Goal: Task Accomplishment & Management: Manage account settings

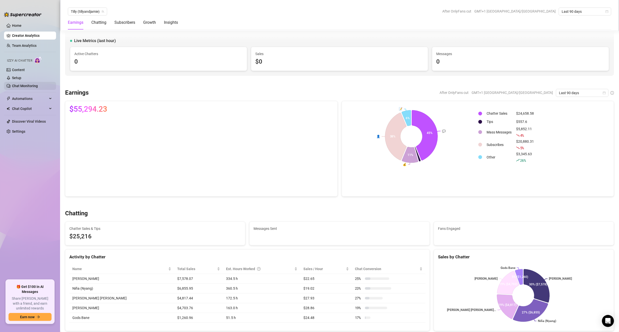
scroll to position [354, 0]
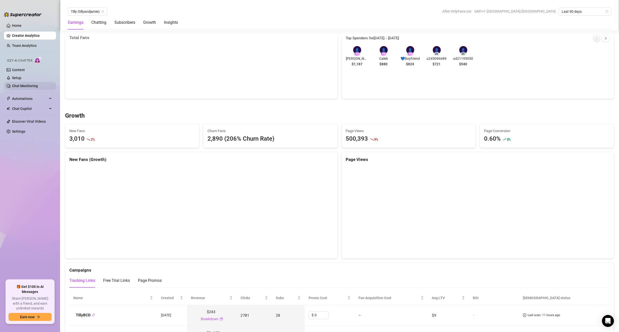
click at [30, 86] on link "Chat Monitoring" at bounding box center [25, 86] width 26 height 4
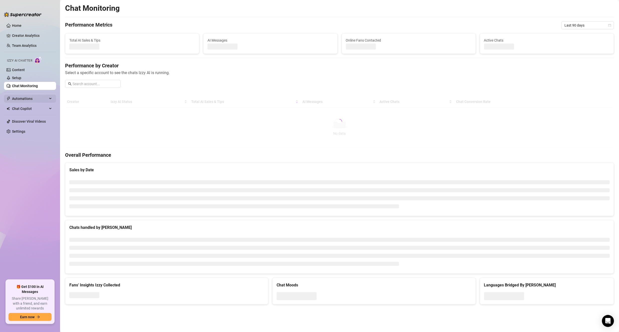
click at [36, 96] on span "Automations" at bounding box center [30, 99] width 36 height 8
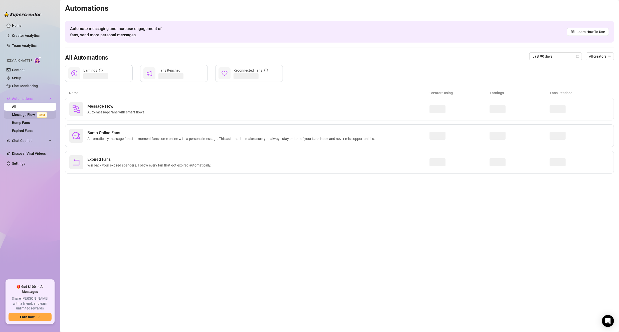
click at [23, 113] on link "Message Flow Beta" at bounding box center [30, 115] width 37 height 4
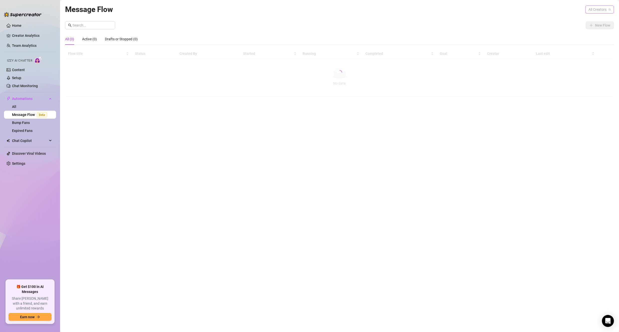
click at [594, 12] on span "All Creators" at bounding box center [600, 10] width 23 height 8
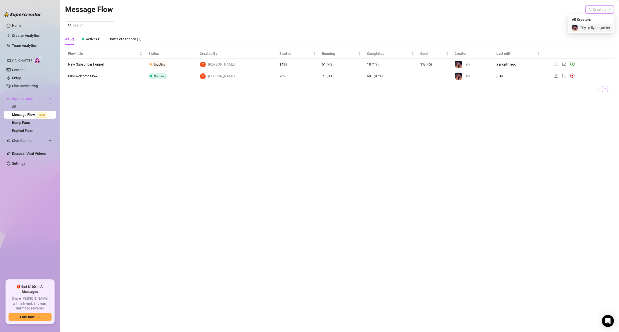
click at [586, 29] on div "Tilly ( tillyandjamie )" at bounding box center [591, 28] width 38 height 6
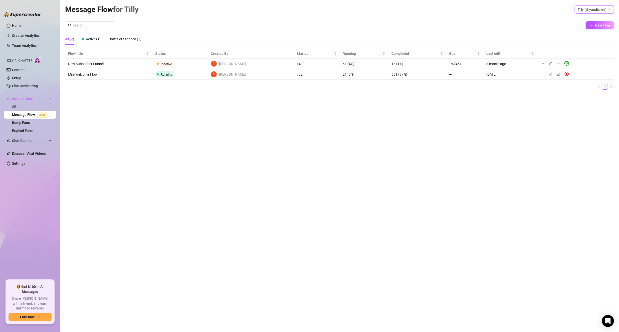
click at [565, 73] on span at bounding box center [568, 74] width 7 height 5
click at [565, 74] on img at bounding box center [567, 74] width 5 height 5
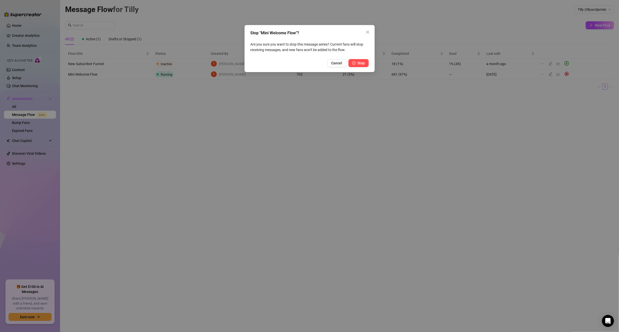
click at [363, 62] on span "Stop" at bounding box center [361, 63] width 7 height 4
